Goal: Information Seeking & Learning: Learn about a topic

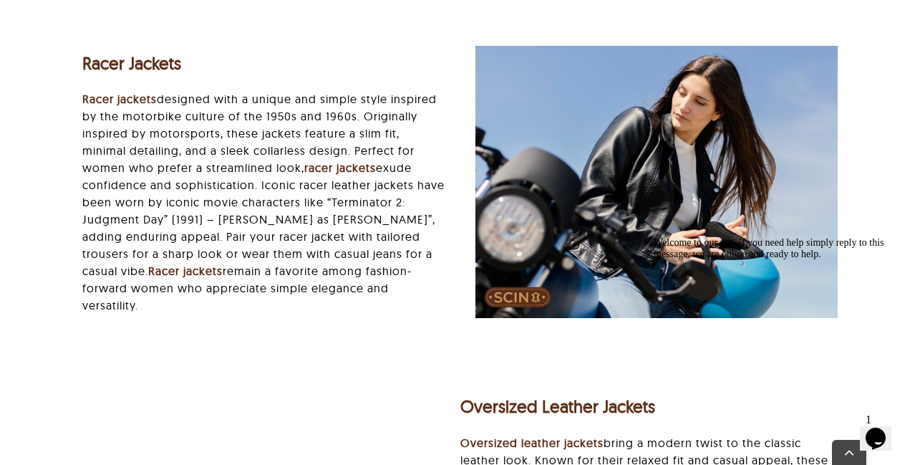
scroll to position [3380, 0]
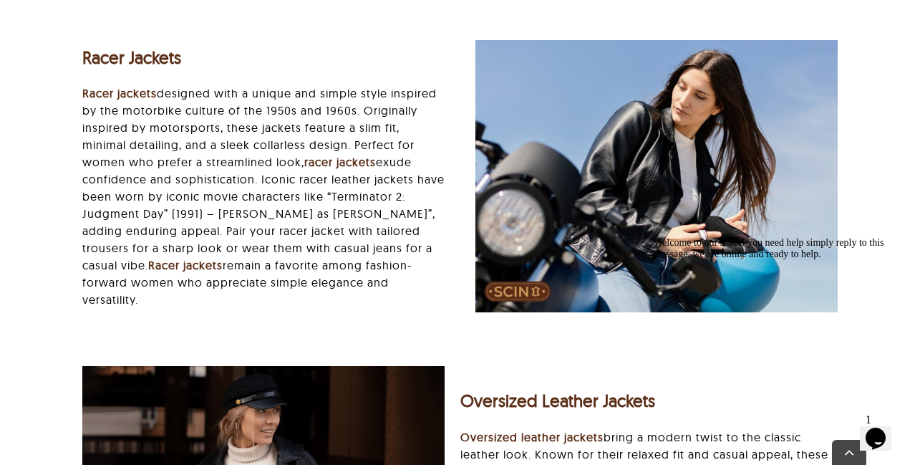
click at [317, 122] on p "Racer jackets designed with a unique and simple style inspired by the motorbike…" at bounding box center [263, 196] width 363 height 223
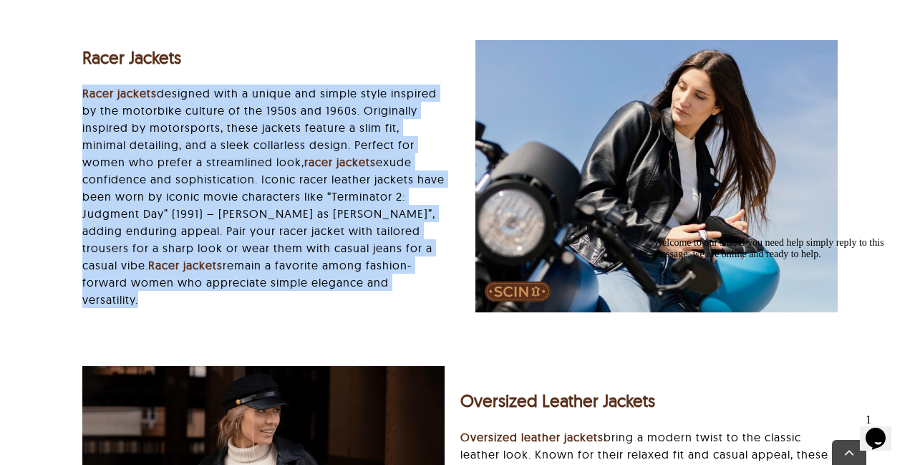
click at [317, 122] on p "Racer jackets designed with a unique and simple style inspired by the motorbike…" at bounding box center [263, 196] width 363 height 223
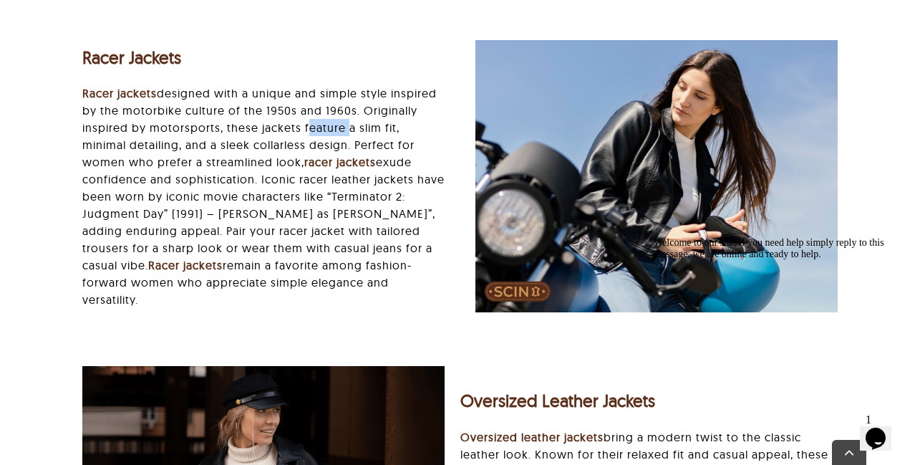
click at [317, 122] on p "Racer jackets designed with a unique and simple style inspired by the motorbike…" at bounding box center [263, 196] width 363 height 223
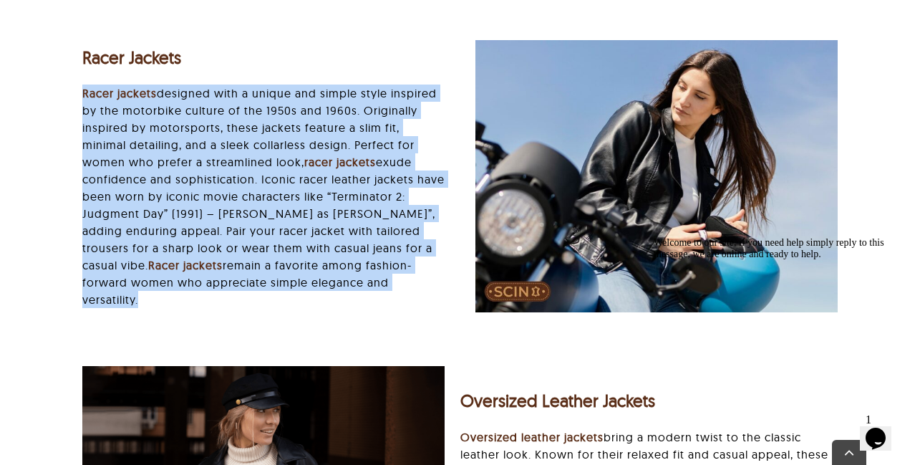
click at [317, 122] on p "Racer jackets designed with a unique and simple style inspired by the motorbike…" at bounding box center [263, 196] width 363 height 223
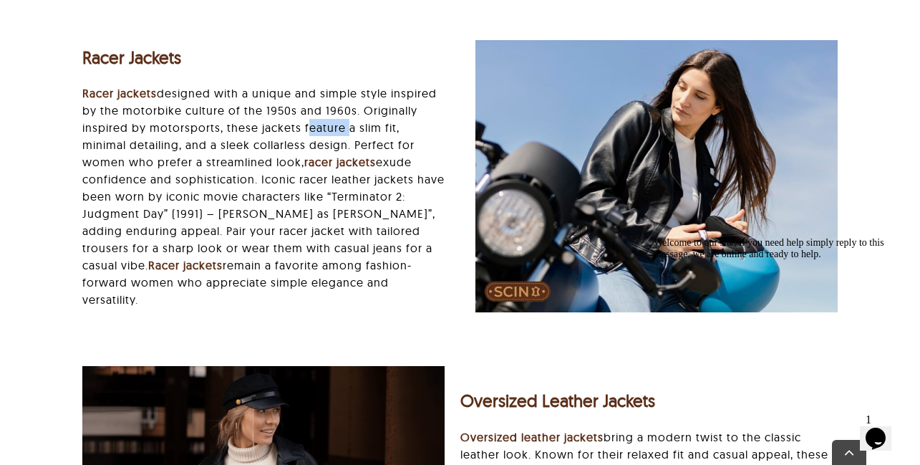
click at [317, 122] on p "Racer jackets designed with a unique and simple style inspired by the motorbike…" at bounding box center [263, 196] width 363 height 223
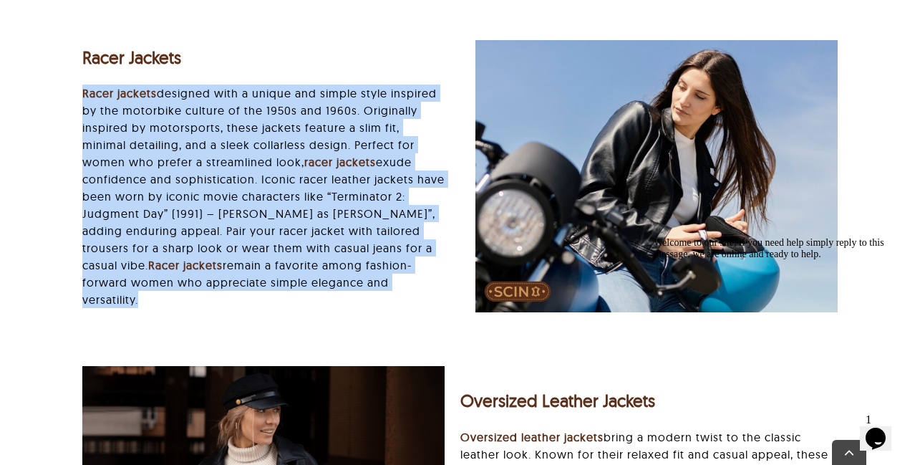
click at [317, 122] on p "Racer jackets designed with a unique and simple style inspired by the motorbike…" at bounding box center [263, 196] width 363 height 223
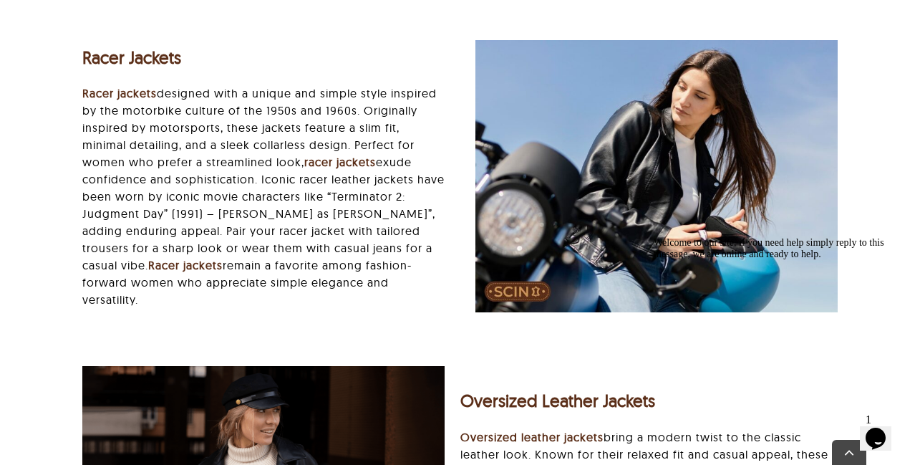
click at [74, 48] on div "Racer Jackets Racer jackets designed with a unique and simple style inspired by…" at bounding box center [263, 176] width 393 height 293
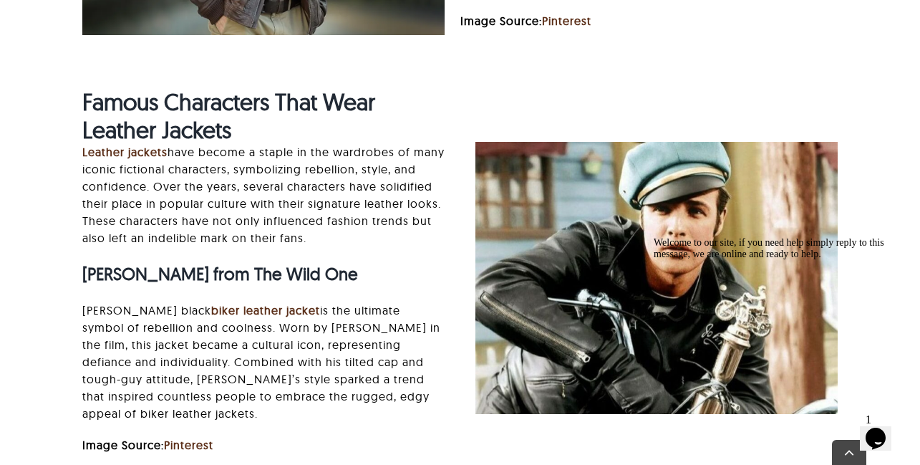
scroll to position [6234, 0]
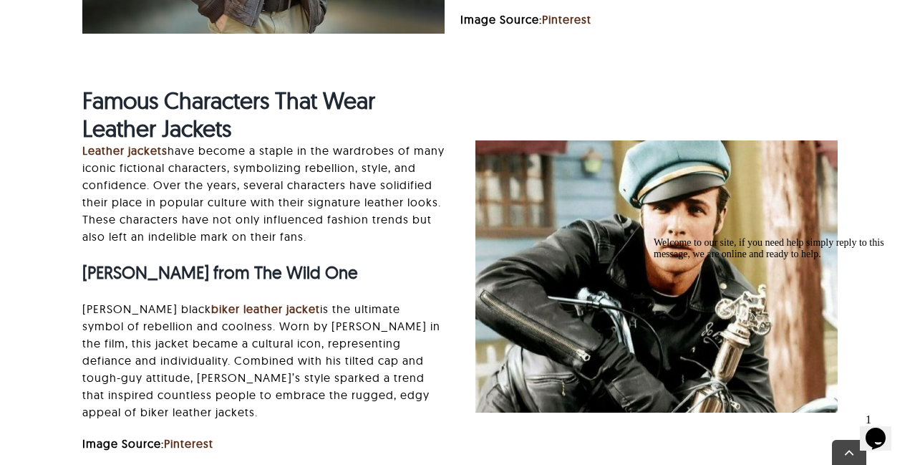
click at [363, 149] on div "Famous Characters That Wear Leather Jackets Leather jackets have become a stapl…" at bounding box center [263, 277] width 363 height 380
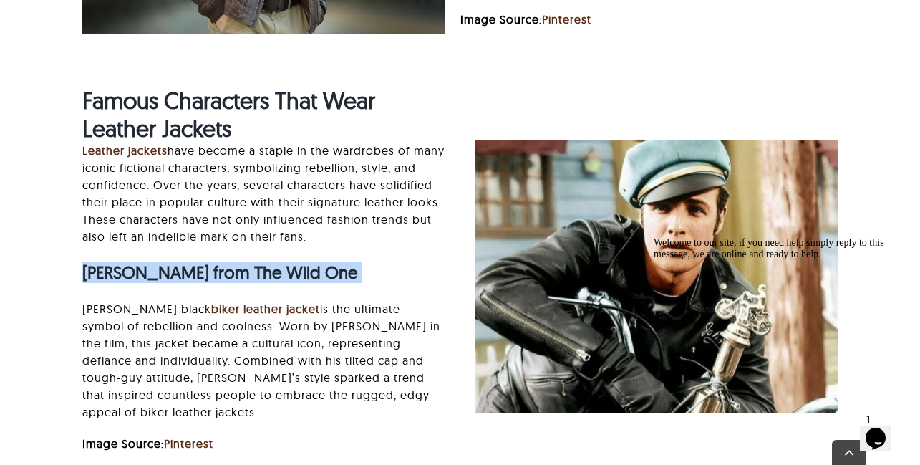
click at [363, 149] on div "Famous Characters That Wear Leather Jackets Leather jackets have become a stapl…" at bounding box center [263, 277] width 363 height 380
click at [363, 262] on h3 "[PERSON_NAME] from The Wild One" at bounding box center [263, 272] width 363 height 21
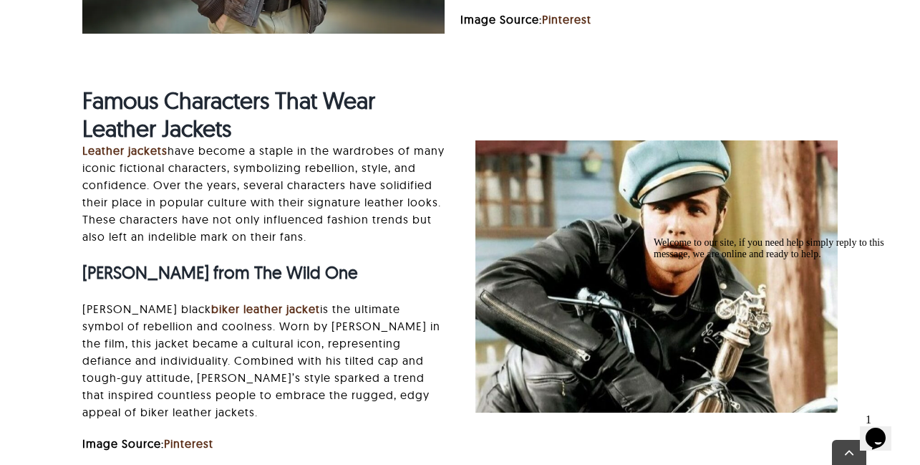
click at [370, 179] on div "Famous Characters That Wear Leather Jackets Leather jackets have become a stapl…" at bounding box center [263, 277] width 363 height 380
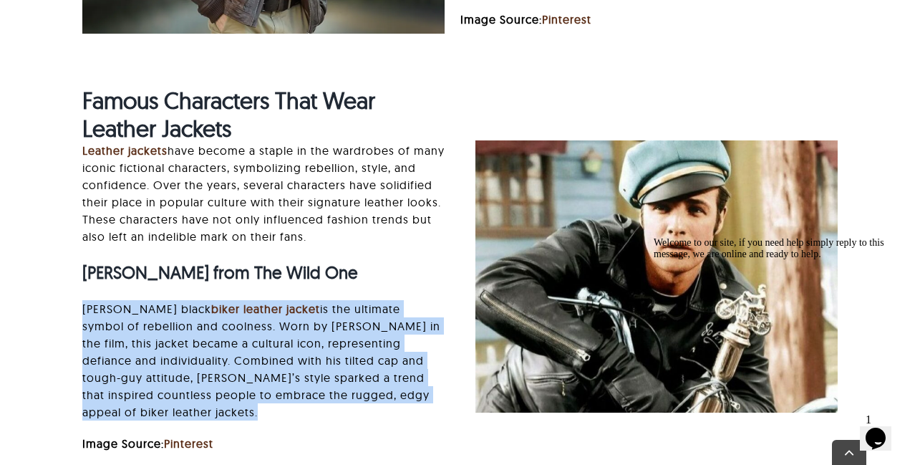
click at [370, 179] on div "Famous Characters That Wear Leather Jackets Leather jackets have become a stapl…" at bounding box center [263, 277] width 363 height 380
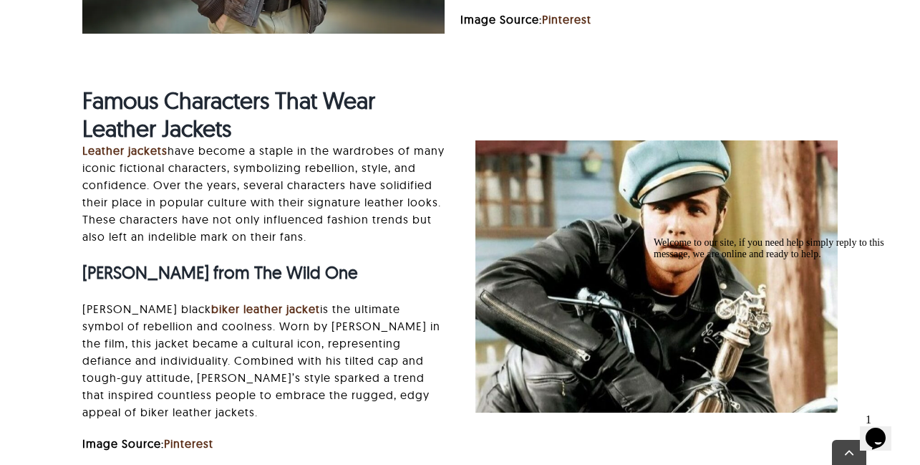
click at [373, 262] on h3 "[PERSON_NAME] from The Wild One" at bounding box center [263, 272] width 363 height 21
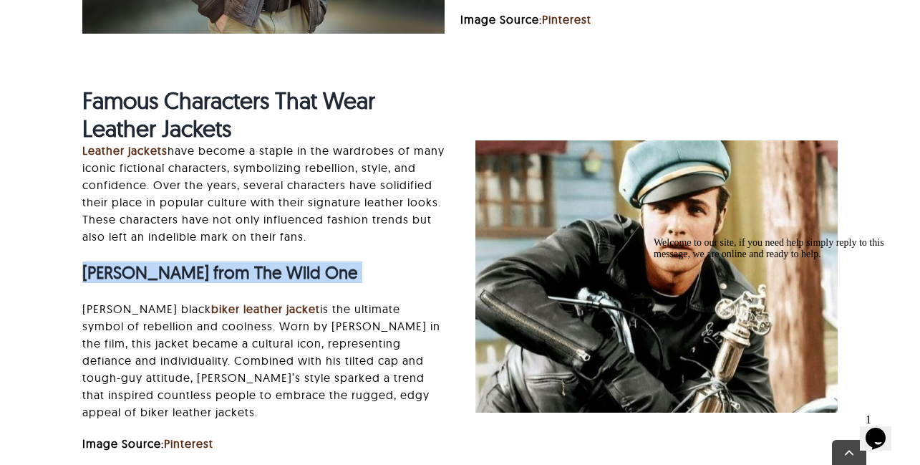
click at [373, 262] on h3 "[PERSON_NAME] from The Wild One" at bounding box center [263, 272] width 363 height 21
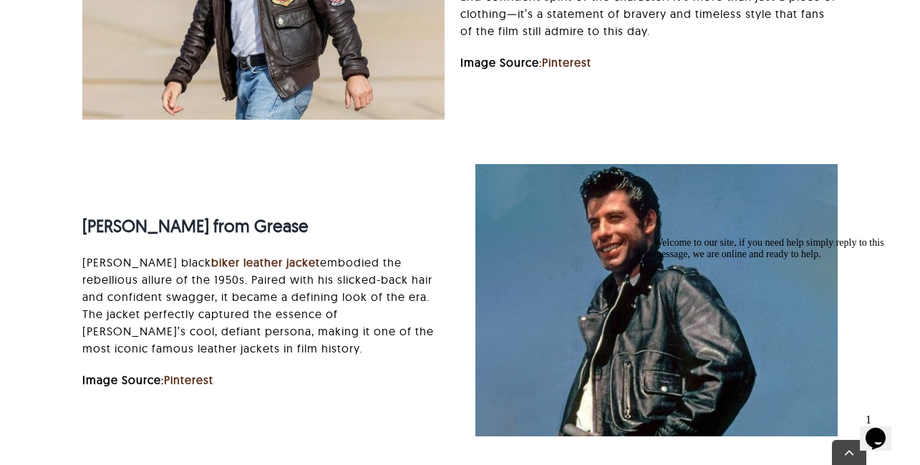
scroll to position [6897, 0]
click at [85, 214] on strong "[PERSON_NAME] from Grease" at bounding box center [195, 224] width 226 height 21
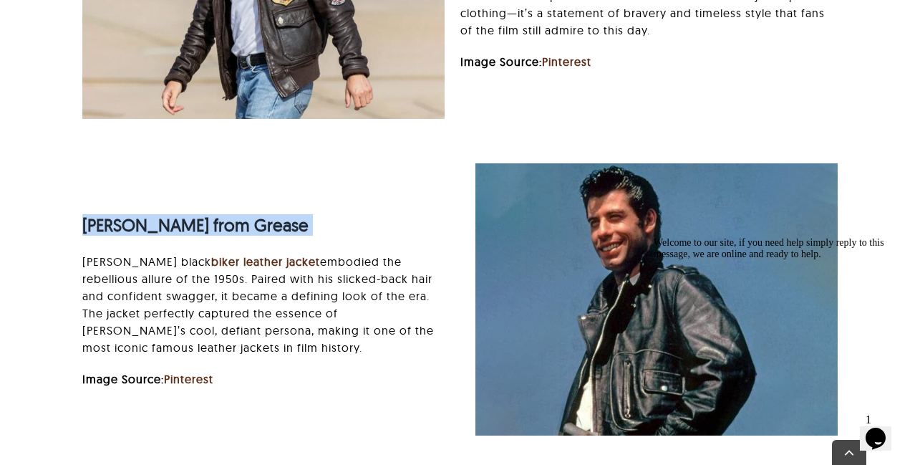
click at [85, 214] on strong "[PERSON_NAME] from Grease" at bounding box center [195, 224] width 226 height 21
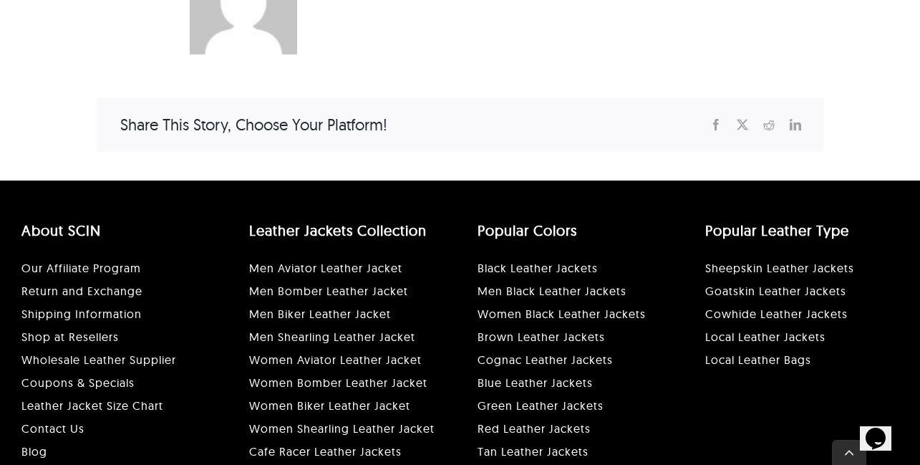
scroll to position [8665, 0]
